Goal: Task Accomplishment & Management: Use online tool/utility

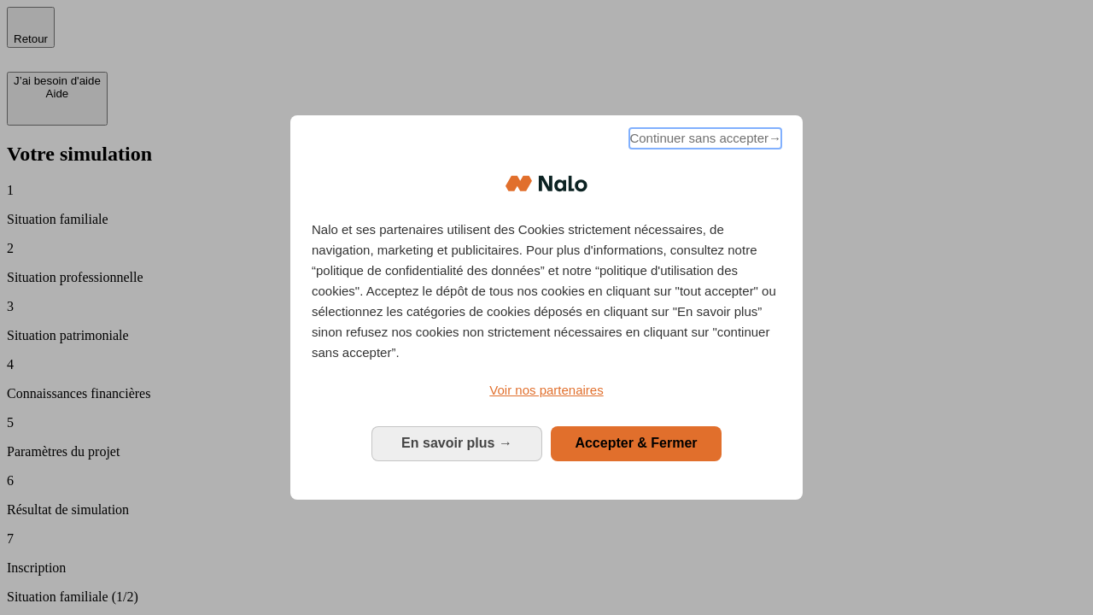
click at [704, 141] on span "Continuer sans accepter →" at bounding box center [705, 138] width 152 height 20
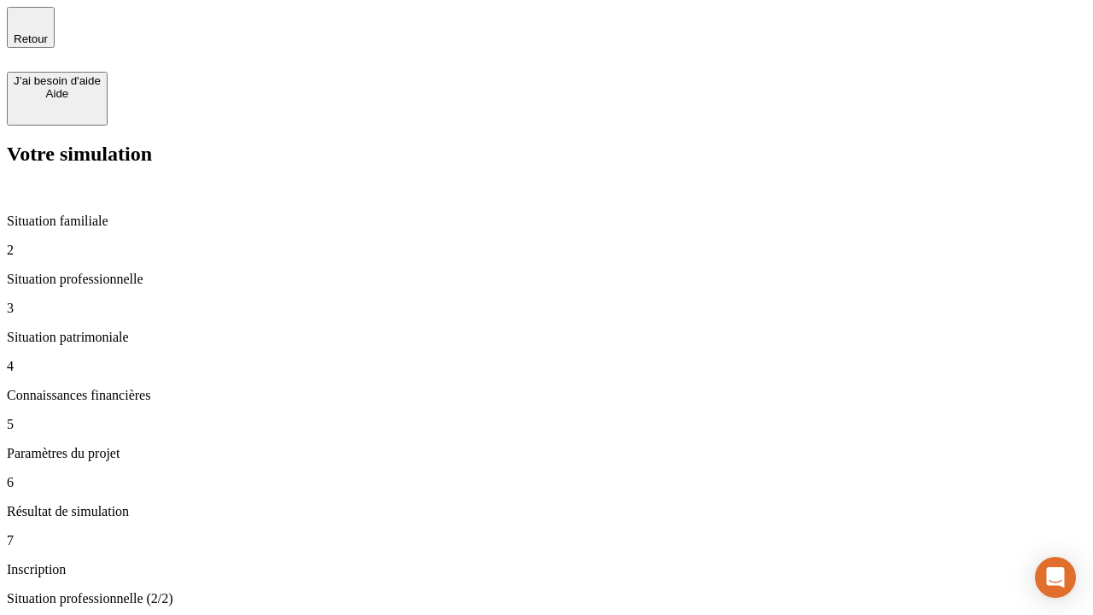
type input "30 000"
